Goal: Check status: Check status

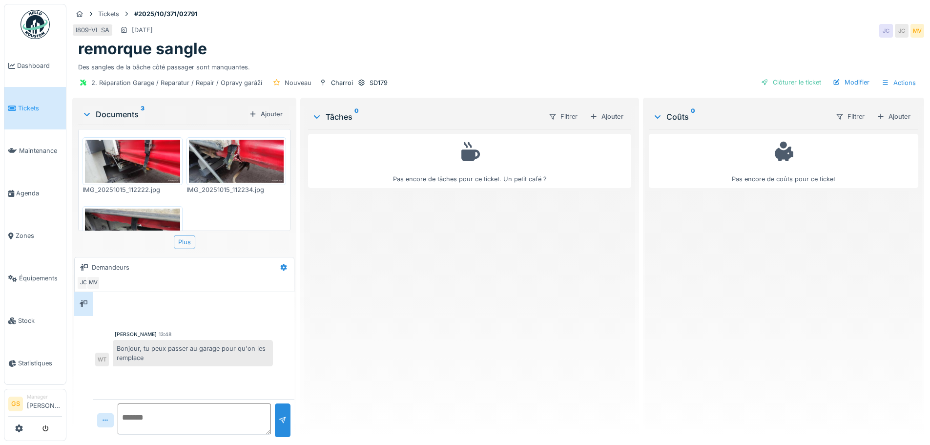
click at [31, 104] on span "Tickets" at bounding box center [40, 108] width 44 height 9
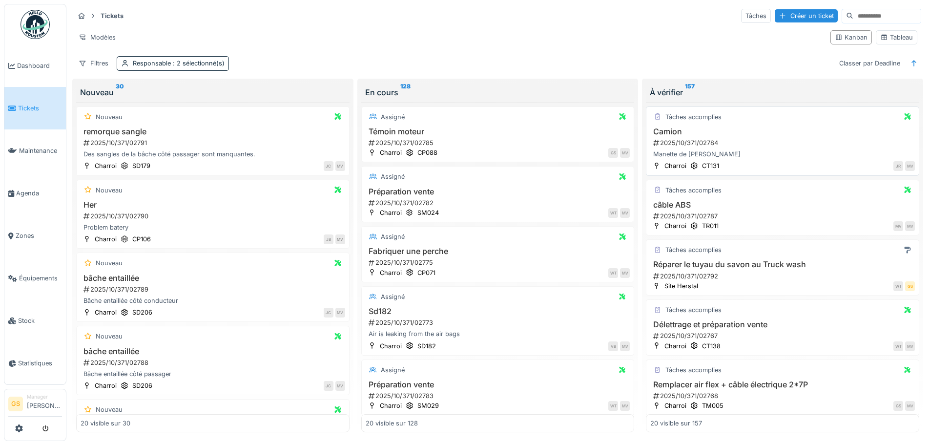
click at [697, 141] on div "2025/10/371/02784" at bounding box center [783, 142] width 263 height 9
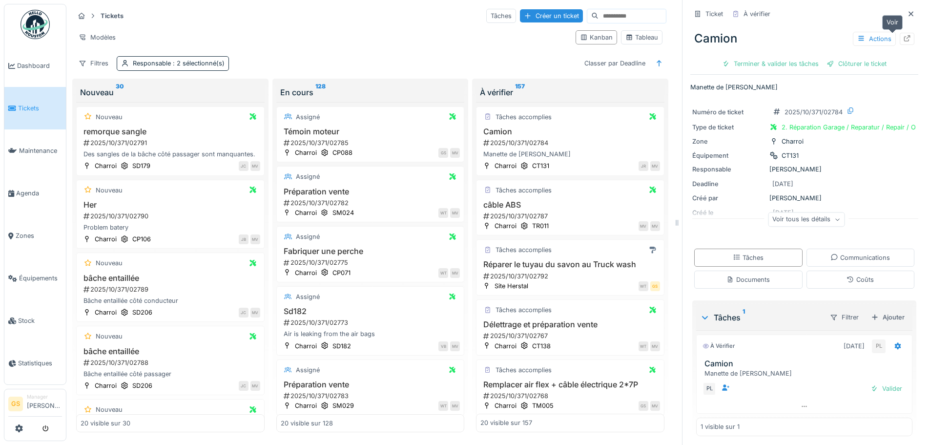
click at [903, 36] on icon at bounding box center [907, 38] width 8 height 6
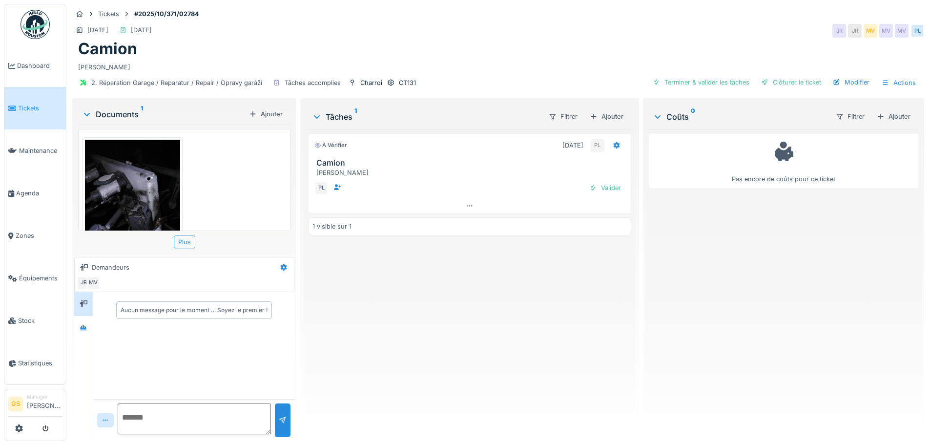
click at [20, 104] on span "Tickets" at bounding box center [40, 108] width 44 height 9
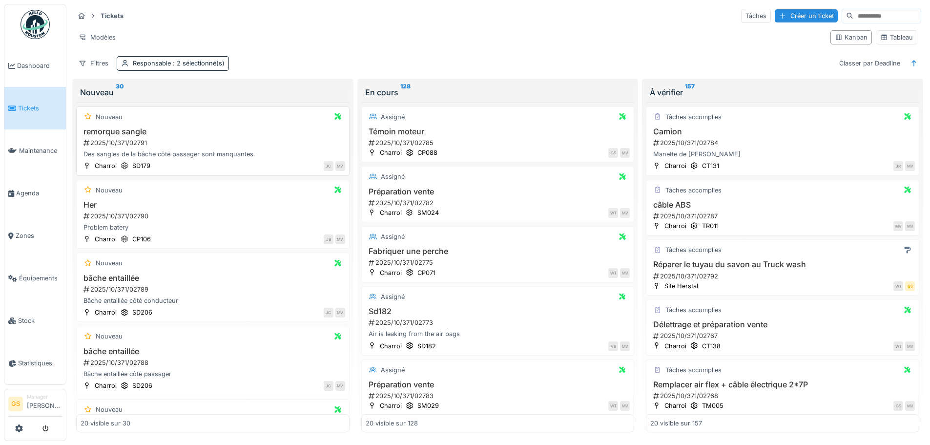
click at [124, 144] on div "2025/10/371/02791" at bounding box center [214, 142] width 263 height 9
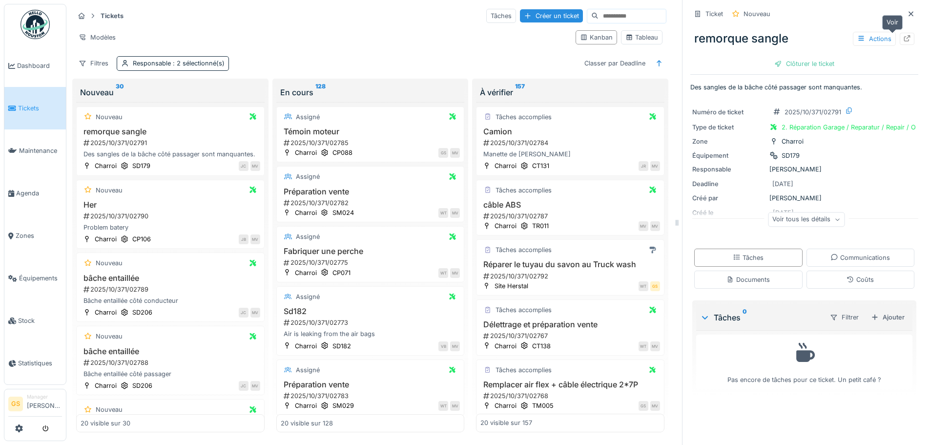
click at [903, 36] on icon at bounding box center [907, 38] width 8 height 6
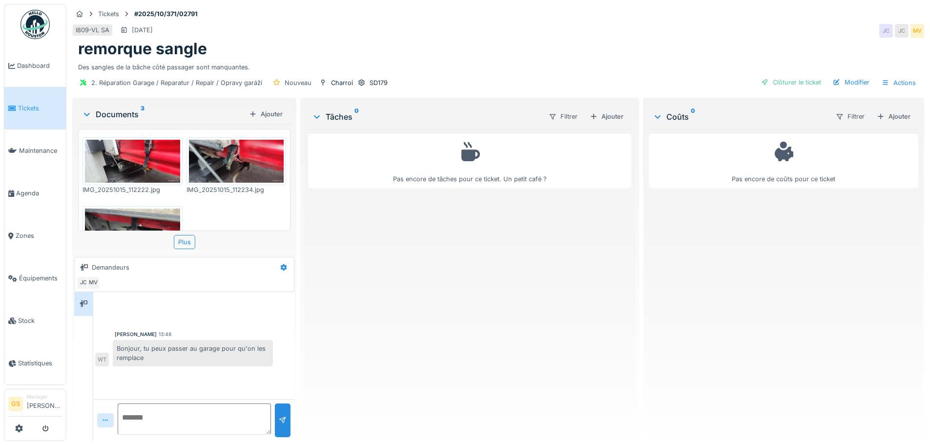
click at [236, 155] on img at bounding box center [236, 161] width 95 height 43
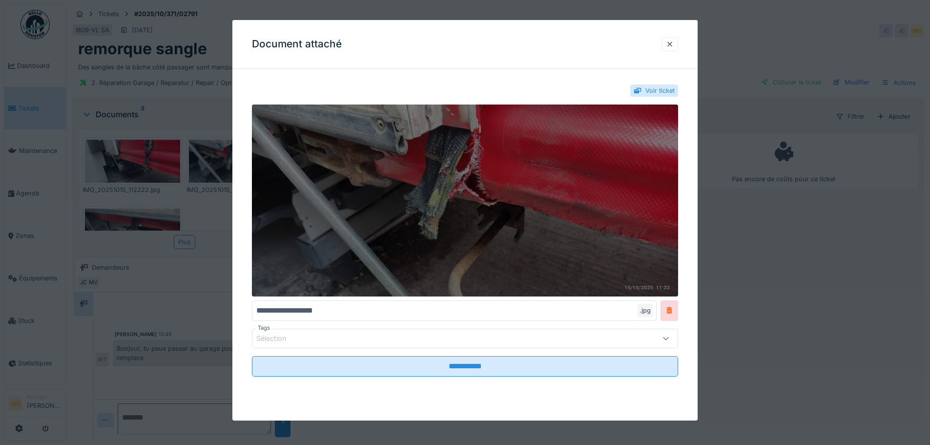
click at [577, 185] on img at bounding box center [465, 200] width 426 height 192
